Goal: Transaction & Acquisition: Purchase product/service

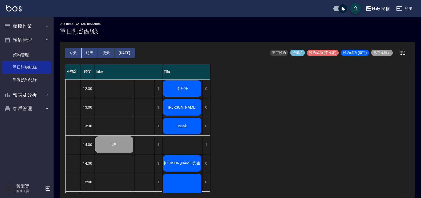
scroll to position [190, 0]
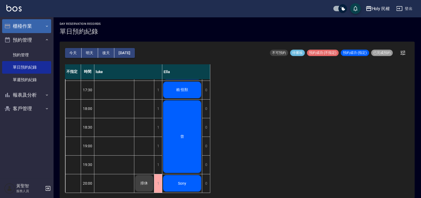
click at [26, 29] on button "櫃檯作業" at bounding box center [26, 26] width 49 height 14
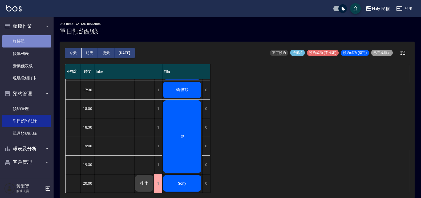
click at [30, 40] on link "打帳單" at bounding box center [26, 41] width 49 height 12
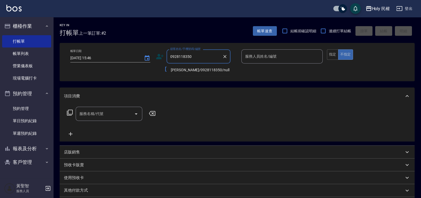
click at [191, 69] on li "[PERSON_NAME]/0928118350/null" at bounding box center [199, 70] width 64 height 9
type input "[PERSON_NAME]/0928118350/null"
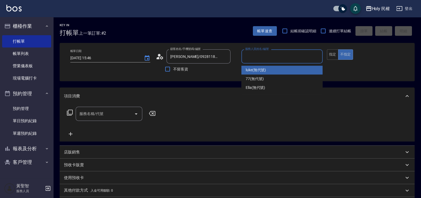
click at [276, 56] on input "服務人員姓名/編號" at bounding box center [282, 56] width 76 height 9
click at [267, 69] on div "luke (無代號)" at bounding box center [281, 70] width 81 height 9
type input "luke(無代號)"
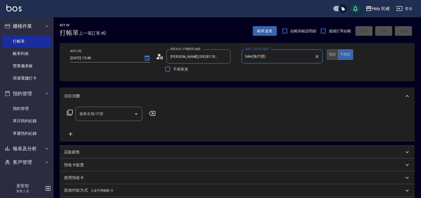
click at [331, 55] on button "指定" at bounding box center [332, 54] width 11 height 10
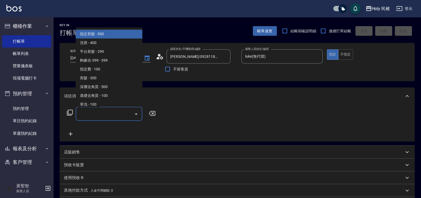
click at [92, 113] on input "服務名稱/代號" at bounding box center [105, 113] width 54 height 9
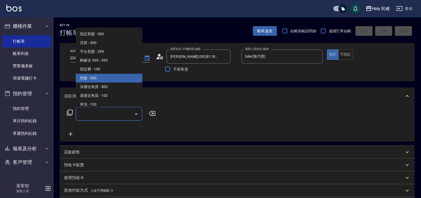
click at [93, 75] on span "剪髮 - 300" at bounding box center [109, 78] width 67 height 9
type input "剪髮(C02)"
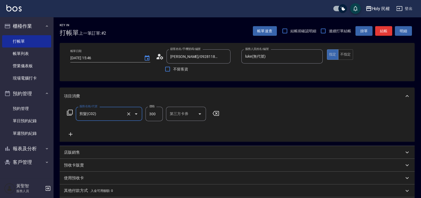
click at [382, 29] on button "結帳" at bounding box center [383, 31] width 17 height 10
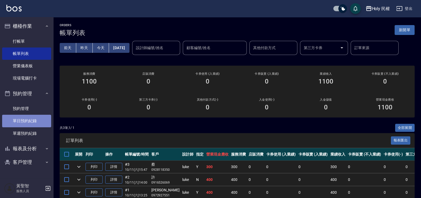
click at [38, 126] on link "單日預約紀錄" at bounding box center [26, 121] width 49 height 12
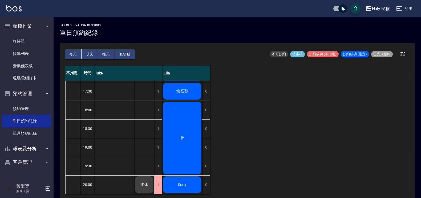
scroll to position [123, 0]
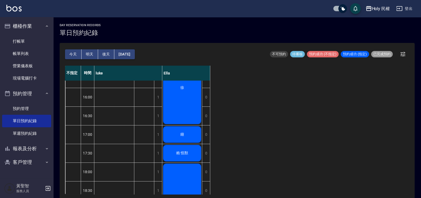
click at [84, 55] on button "明天" at bounding box center [90, 54] width 17 height 10
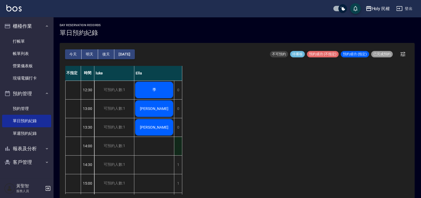
click at [180, 145] on div "1" at bounding box center [178, 146] width 8 height 18
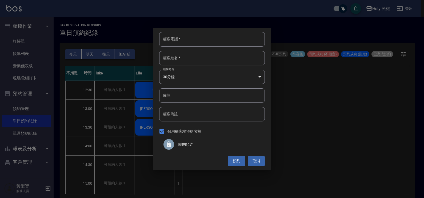
click at [221, 45] on input "顧客電話   *" at bounding box center [212, 39] width 106 height 14
type input "0903013085"
click at [226, 59] on input "顧客姓名   *" at bounding box center [212, 58] width 106 height 14
drag, startPoint x: 187, startPoint y: 36, endPoint x: 157, endPoint y: 33, distance: 29.5
click at [157, 33] on div "顧客電話   * 0903013085 顧客電話   * 顧客姓名   * 顧客姓名   * 服務時長 30分鐘 1 服務時長 備註 備註 顧客備註 顧客備註…" at bounding box center [212, 99] width 118 height 142
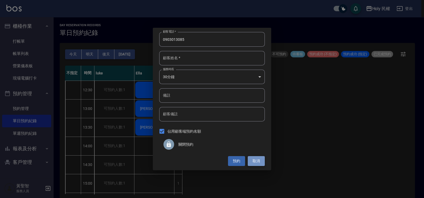
click at [263, 164] on button "取消" at bounding box center [256, 161] width 17 height 10
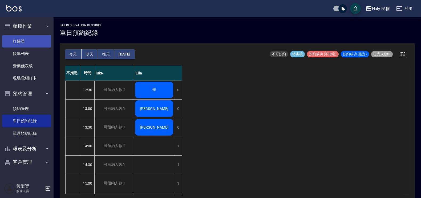
click at [5, 41] on link "打帳單" at bounding box center [26, 41] width 49 height 12
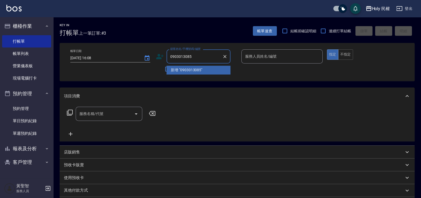
drag, startPoint x: 184, startPoint y: 55, endPoint x: 163, endPoint y: 52, distance: 21.5
click at [163, 52] on div "顧客姓名/手機號碼/編號 0903013085 顧客姓名/手機號碼/編號" at bounding box center [196, 56] width 81 height 14
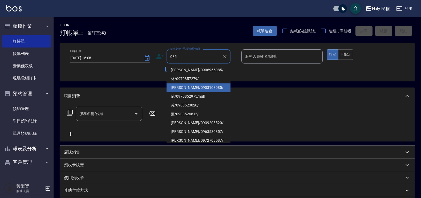
click at [204, 89] on li "Anthony/0903103085/" at bounding box center [199, 87] width 64 height 9
type input "Anthony/0903103085/"
drag, startPoint x: 191, startPoint y: 56, endPoint x: 204, endPoint y: 56, distance: 13.1
click at [204, 56] on input "Anthony/0903103085/" at bounding box center [194, 56] width 51 height 9
click at [184, 55] on input "Anthony/0903103085/" at bounding box center [194, 56] width 51 height 9
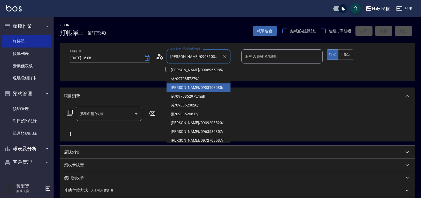
drag, startPoint x: 168, startPoint y: 55, endPoint x: 224, endPoint y: 56, distance: 56.0
click at [224, 56] on div "Anthony/0903103085/ 顧客姓名/手機號碼/編號" at bounding box center [199, 56] width 64 height 14
click at [212, 58] on input "Anthony/0903103085/" at bounding box center [194, 56] width 51 height 9
drag, startPoint x: 211, startPoint y: 58, endPoint x: 156, endPoint y: 53, distance: 55.1
click at [156, 53] on div "顧客姓名/手機號碼/編號 Anthony/0903103085/ 顧客姓名/手機號碼/編號" at bounding box center [196, 56] width 81 height 14
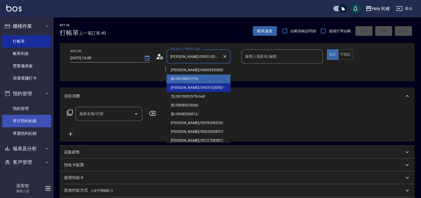
drag, startPoint x: 31, startPoint y: 120, endPoint x: 45, endPoint y: 120, distance: 13.6
click at [31, 120] on link "單日預約紀錄" at bounding box center [26, 121] width 49 height 12
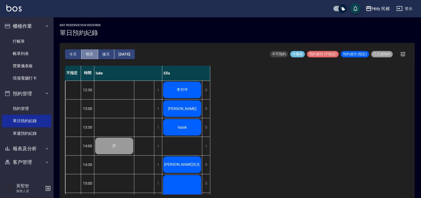
click at [90, 50] on button "明天" at bounding box center [90, 54] width 17 height 10
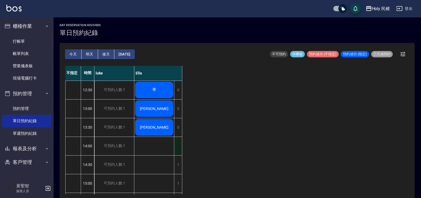
click at [180, 142] on div "1" at bounding box center [178, 146] width 8 height 18
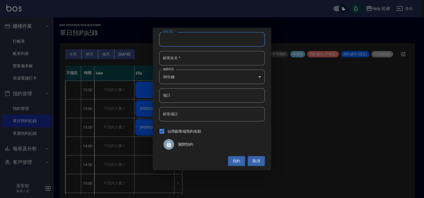
paste input "Anthony/0903103085/"
drag, startPoint x: 177, startPoint y: 39, endPoint x: 146, endPoint y: 37, distance: 31.2
click at [146, 37] on div "顧客電話   * Anthony/0903103085/ 顧客電話   * 顧客姓名   * 顧客姓名   * 服務時長 30分鐘 1 服務時長 備註 備註 …" at bounding box center [212, 99] width 424 height 198
click at [197, 38] on input "0903103085/" at bounding box center [212, 39] width 106 height 14
type input "0903103085"
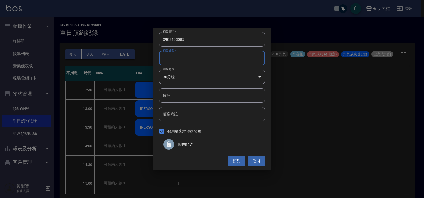
paste input "Anthony/"
type input "Anthony"
click at [239, 160] on button "預約" at bounding box center [236, 161] width 17 height 10
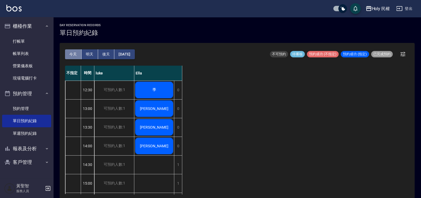
click at [70, 54] on button "今天" at bounding box center [73, 54] width 17 height 10
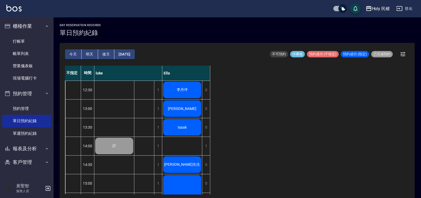
click at [184, 95] on div "李丹坪" at bounding box center [182, 90] width 40 height 18
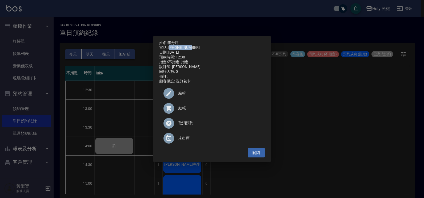
drag, startPoint x: 169, startPoint y: 46, endPoint x: 192, endPoint y: 48, distance: 23.2
click at [192, 48] on div "電話: 0912053267" at bounding box center [212, 47] width 106 height 5
click at [180, 50] on div "日期: 2025/10/11" at bounding box center [212, 52] width 106 height 5
drag, startPoint x: 168, startPoint y: 46, endPoint x: 192, endPoint y: 46, distance: 24.0
click at [192, 46] on div "電話: 0912053267" at bounding box center [212, 47] width 106 height 5
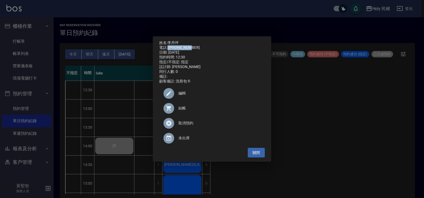
copy div "0912053267"
click at [261, 155] on button "關閉" at bounding box center [256, 153] width 17 height 10
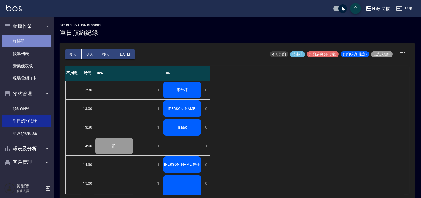
click at [24, 39] on link "打帳單" at bounding box center [26, 41] width 49 height 12
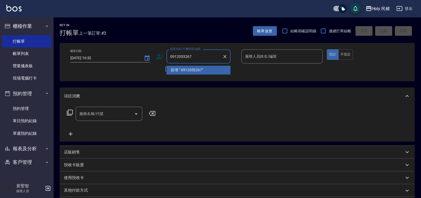
click at [170, 56] on input "0912053267" at bounding box center [194, 56] width 51 height 9
click at [172, 56] on input "0912053267" at bounding box center [194, 56] width 51 height 9
click at [200, 70] on li "李丹坪/0912053267/" at bounding box center [199, 70] width 64 height 9
type input "李丹坪/0912053267/"
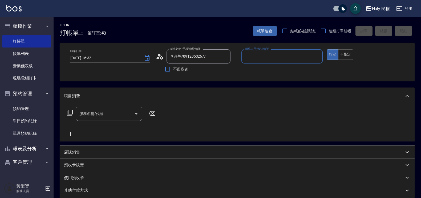
type input "Ella(無代號)"
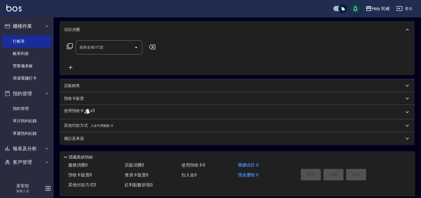
click at [99, 108] on div "使用預收卡 x3" at bounding box center [234, 112] width 340 height 8
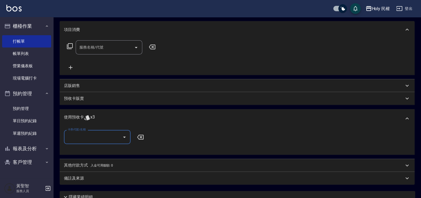
scroll to position [0, 0]
click at [108, 137] on input "卡券代號/名稱" at bounding box center [93, 136] width 54 height 9
click at [110, 149] on div "剪髮買8送2共10次 剩餘3張" at bounding box center [97, 150] width 67 height 9
type input "剪髮買8送2共10次"
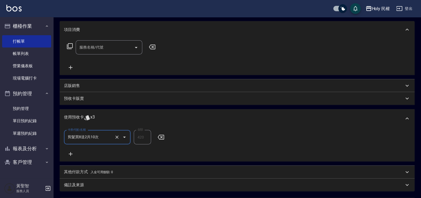
scroll to position [119, 0]
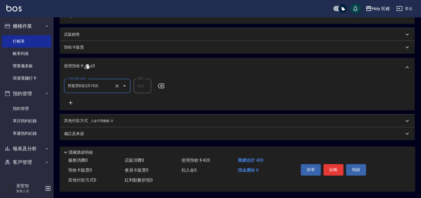
click at [293, 134] on div "備註及來源" at bounding box center [234, 134] width 340 height 6
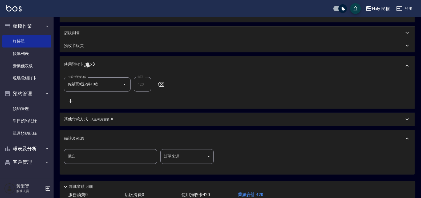
click at [193, 149] on body "Holy 民權 登出 櫃檯作業 打帳單 帳單列表 營業儀表板 現場電腦打卡 預約管理 預約管理 單日預約紀錄 單週預約紀錄 報表及分析 報表目錄 店家日報表 …" at bounding box center [210, 56] width 421 height 351
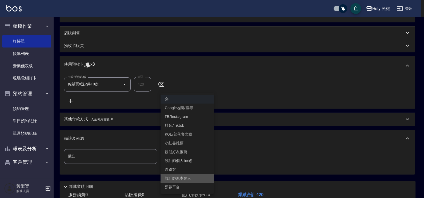
click at [188, 176] on li "設計師原本客人" at bounding box center [186, 178] width 53 height 9
type input "設計師原本客人"
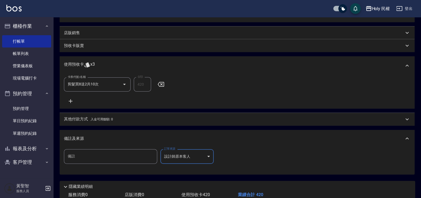
scroll to position [155, 0]
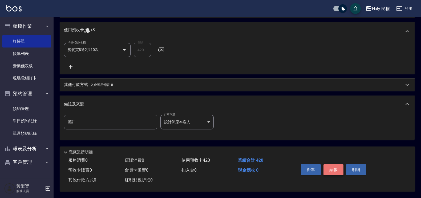
click at [332, 170] on button "結帳" at bounding box center [334, 169] width 20 height 11
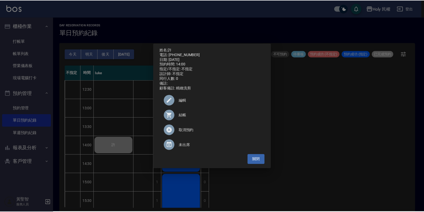
scroll to position [1, 0]
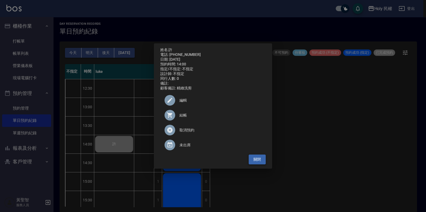
click at [258, 165] on button "關閉" at bounding box center [257, 160] width 17 height 10
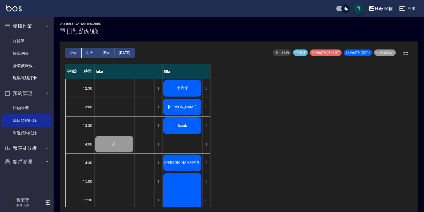
click at [180, 105] on span "[PERSON_NAME]" at bounding box center [182, 107] width 31 height 4
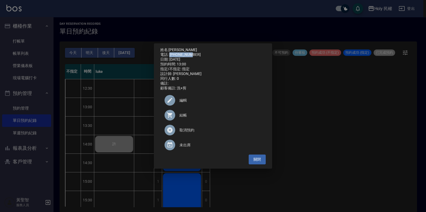
drag, startPoint x: 170, startPoint y: 54, endPoint x: 192, endPoint y: 52, distance: 22.0
click at [192, 52] on div "電話: 0919939555" at bounding box center [213, 54] width 106 height 5
drag, startPoint x: 192, startPoint y: 52, endPoint x: 187, endPoint y: 52, distance: 5.3
copy div "0919939555"
click at [264, 164] on button "關閉" at bounding box center [257, 160] width 17 height 10
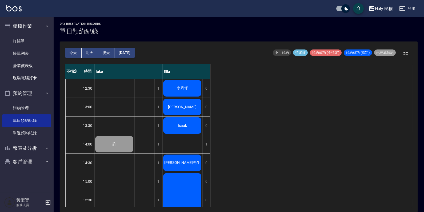
click at [185, 131] on div "Isaak" at bounding box center [182, 126] width 40 height 18
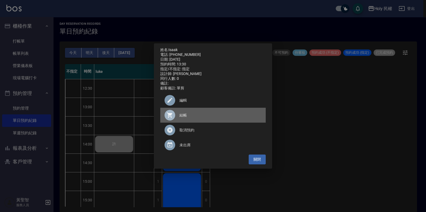
click at [185, 117] on span "結帳" at bounding box center [221, 116] width 82 height 6
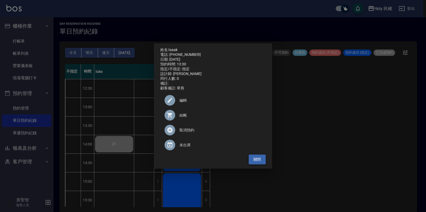
click at [261, 161] on button "關閉" at bounding box center [257, 160] width 17 height 10
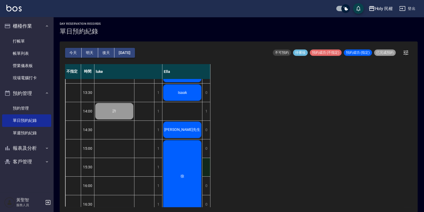
scroll to position [66, 0]
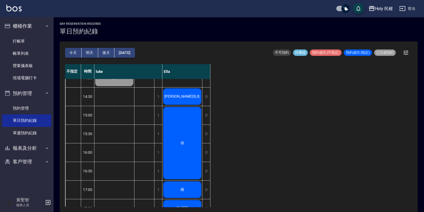
click at [187, 92] on div "[PERSON_NAME]先生" at bounding box center [182, 97] width 40 height 18
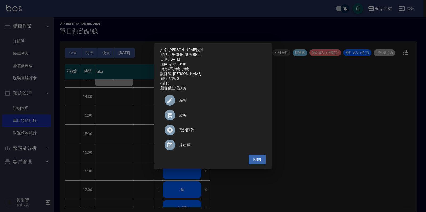
click at [183, 118] on span "結帳" at bounding box center [221, 116] width 82 height 6
click at [254, 163] on button "關閉" at bounding box center [257, 160] width 17 height 10
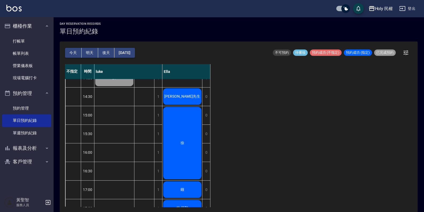
scroll to position [0, 0]
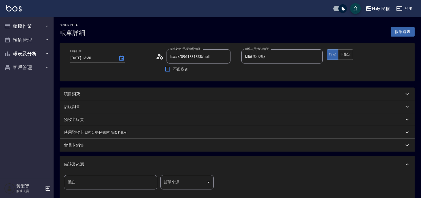
scroll to position [33, 0]
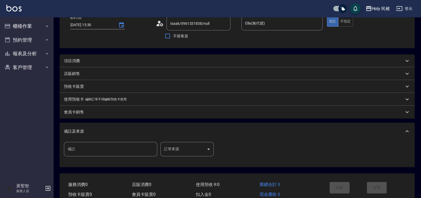
click at [134, 61] on div "項目消費" at bounding box center [234, 61] width 340 height 6
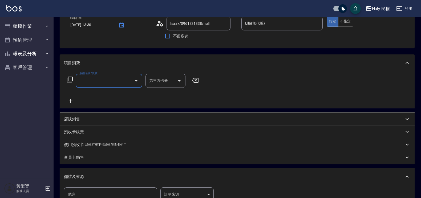
scroll to position [0, 0]
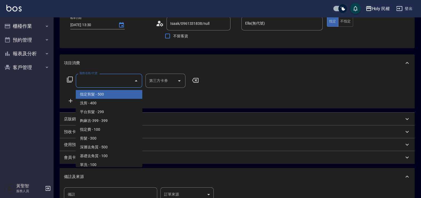
click at [106, 80] on input "服務名稱/代號" at bounding box center [105, 80] width 54 height 9
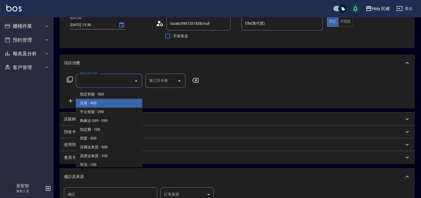
click at [105, 102] on span "洗剪 - 400" at bounding box center [109, 103] width 67 height 9
type input "洗剪(3)"
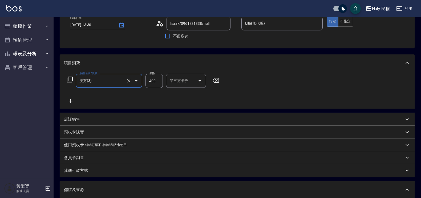
scroll to position [117, 0]
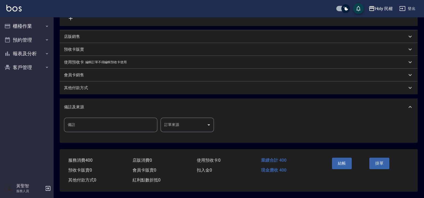
click at [180, 120] on body "Holy 民權 登出 櫃檯作業 打帳單 帳單列表 營業儀表板 現場電腦打卡 預約管理 預約管理 單日預約紀錄 單週預約紀錄 報表及分析 報表目錄 店家日報表 …" at bounding box center [212, 40] width 424 height 313
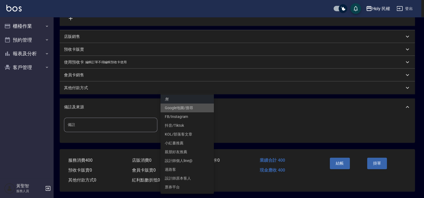
click at [188, 107] on li "Google地圖/搜尋" at bounding box center [186, 107] width 53 height 9
type input "Google地圖/搜尋"
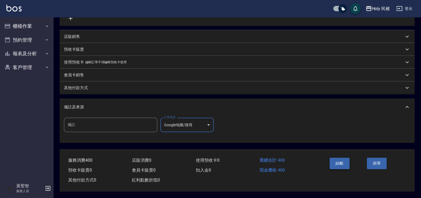
click at [341, 160] on button "結帳" at bounding box center [340, 162] width 20 height 11
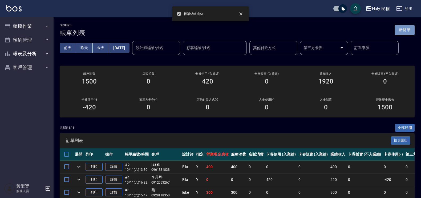
click at [396, 34] on button "新開單" at bounding box center [405, 30] width 20 height 10
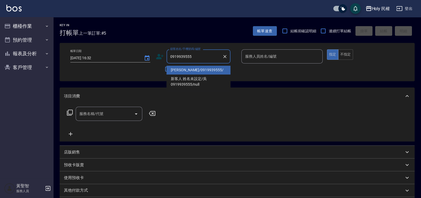
click at [204, 71] on li "吳孟宗/0919939555/" at bounding box center [199, 70] width 64 height 9
type input "吳孟宗/0919939555/"
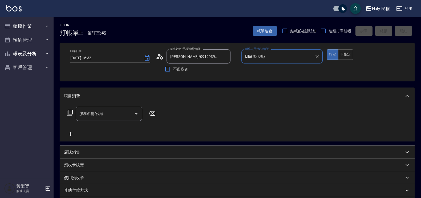
type input "Ella(無代號)"
click at [109, 180] on div "使用預收卡 x6" at bounding box center [234, 178] width 340 height 8
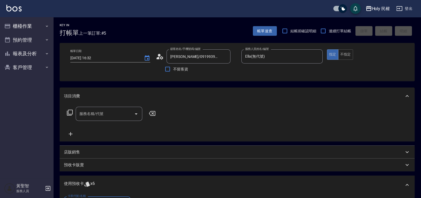
scroll to position [33, 0]
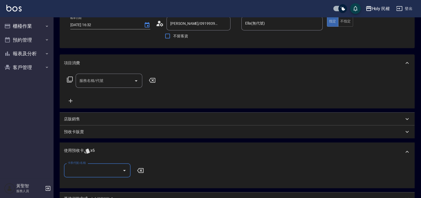
click at [109, 169] on input "卡券代號/名稱" at bounding box center [93, 169] width 54 height 9
click at [111, 180] on div "剪髮買8送2共10次 剩餘6張" at bounding box center [97, 183] width 67 height 9
type input "剪髮買8送2共10次"
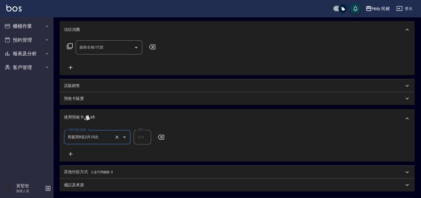
scroll to position [119, 0]
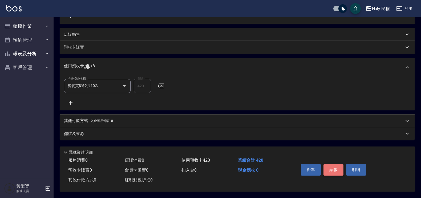
click at [335, 165] on button "結帳" at bounding box center [334, 169] width 20 height 11
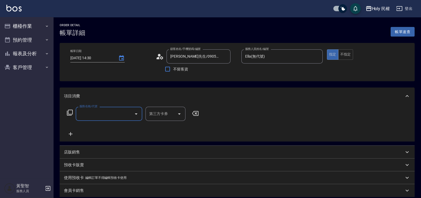
click at [123, 113] on input "服務名稱/代號" at bounding box center [105, 113] width 54 height 9
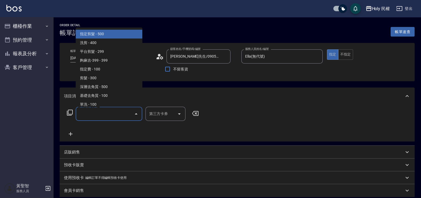
click at [111, 38] on span "指定剪髮 - 500" at bounding box center [109, 34] width 67 height 9
type input "指定剪髮(1)"
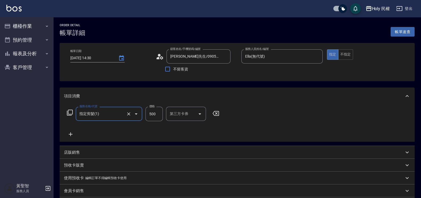
scroll to position [117, 0]
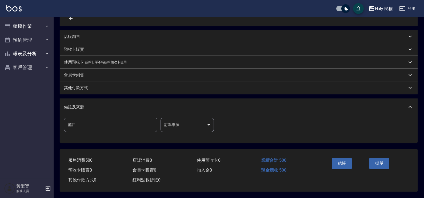
click at [197, 122] on body "Holy 民權 登出 櫃檯作業 打帳單 帳單列表 營業儀表板 現場電腦打卡 預約管理 預約管理 單日預約紀錄 單週預約紀錄 報表及分析 報表目錄 店家日報表 …" at bounding box center [212, 40] width 424 height 313
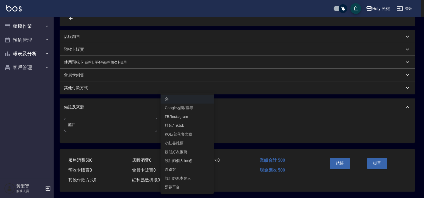
click at [190, 176] on li "設計師原本客人" at bounding box center [186, 178] width 53 height 9
type input "設計師原本客人"
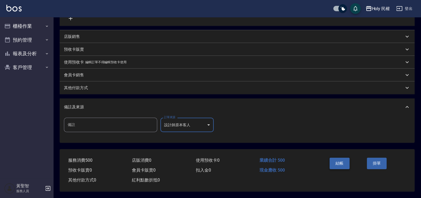
click at [335, 160] on button "結帳" at bounding box center [340, 162] width 20 height 11
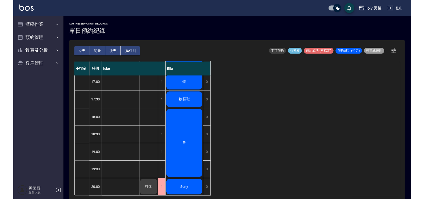
scroll to position [109, 0]
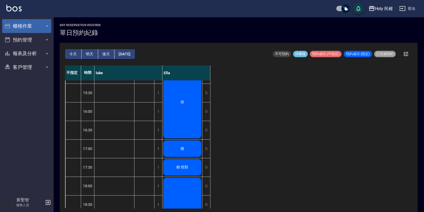
click at [21, 31] on button "櫃檯作業" at bounding box center [26, 26] width 49 height 14
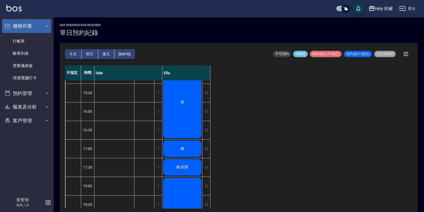
drag, startPoint x: 22, startPoint y: 36, endPoint x: 22, endPoint y: 23, distance: 12.5
click at [22, 36] on link "打帳單" at bounding box center [26, 41] width 49 height 12
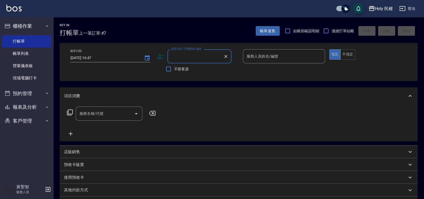
click at [212, 59] on input "顧客姓名/手機號碼/編號" at bounding box center [195, 56] width 51 height 9
click at [209, 70] on li "吳/0905110902/" at bounding box center [199, 70] width 64 height 9
type input "吳/0905110902/"
click at [267, 57] on input "服務人員姓名/編號" at bounding box center [283, 56] width 77 height 9
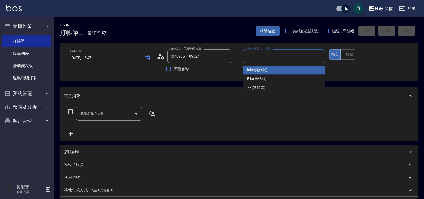
click at [270, 70] on div "luke (無代號)" at bounding box center [284, 70] width 82 height 9
type input "luke(無代號)"
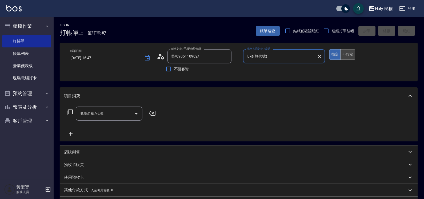
click at [350, 52] on button "不指定" at bounding box center [347, 54] width 15 height 10
click at [105, 114] on input "服務名稱/代號" at bounding box center [105, 113] width 54 height 9
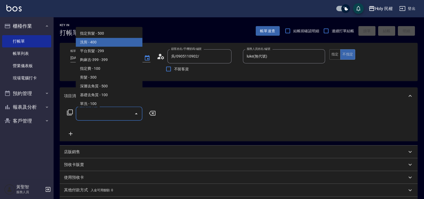
click at [98, 40] on span "洗剪 - 400" at bounding box center [109, 42] width 67 height 9
type input "洗剪(3)"
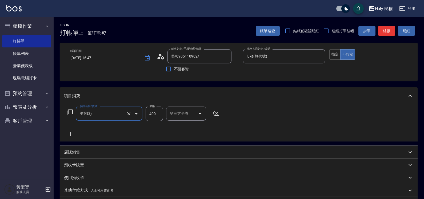
click at [389, 31] on button "結帳" at bounding box center [386, 31] width 17 height 10
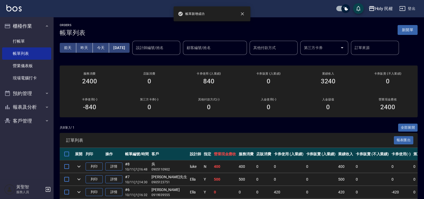
scroll to position [88, 0]
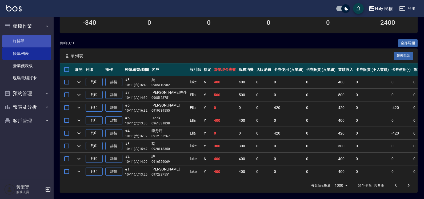
click at [18, 40] on link "打帳單" at bounding box center [26, 41] width 49 height 12
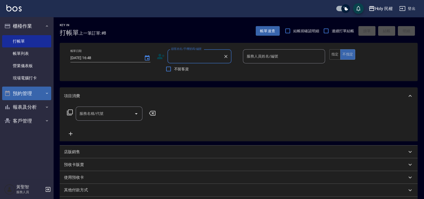
click at [20, 94] on button "預約管理" at bounding box center [26, 94] width 49 height 14
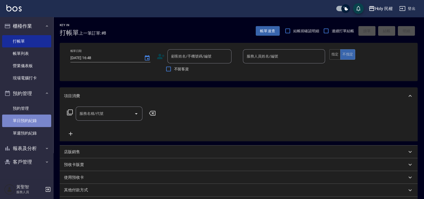
click at [17, 122] on link "單日預約紀錄" at bounding box center [26, 121] width 49 height 12
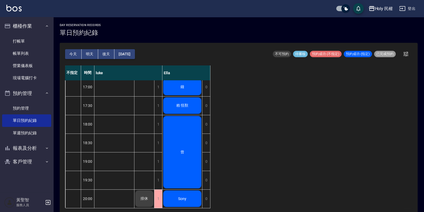
scroll to position [109, 0]
